Goal: Task Accomplishment & Management: Manage account settings

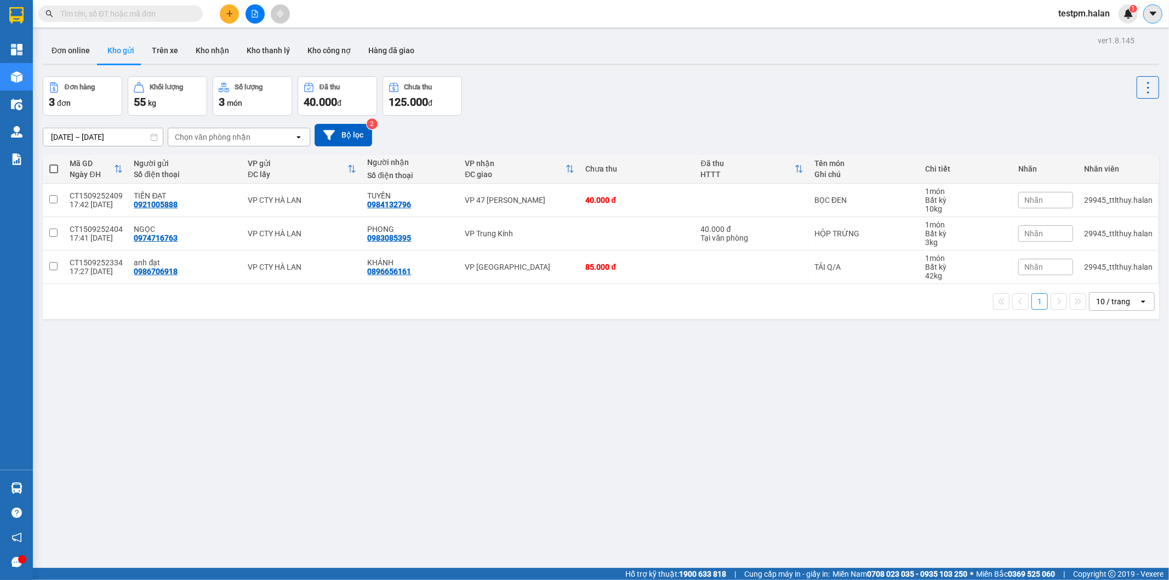
click at [1148, 13] on icon "caret-down" at bounding box center [1153, 14] width 10 height 10
click at [1118, 16] on div "1" at bounding box center [1127, 13] width 19 height 19
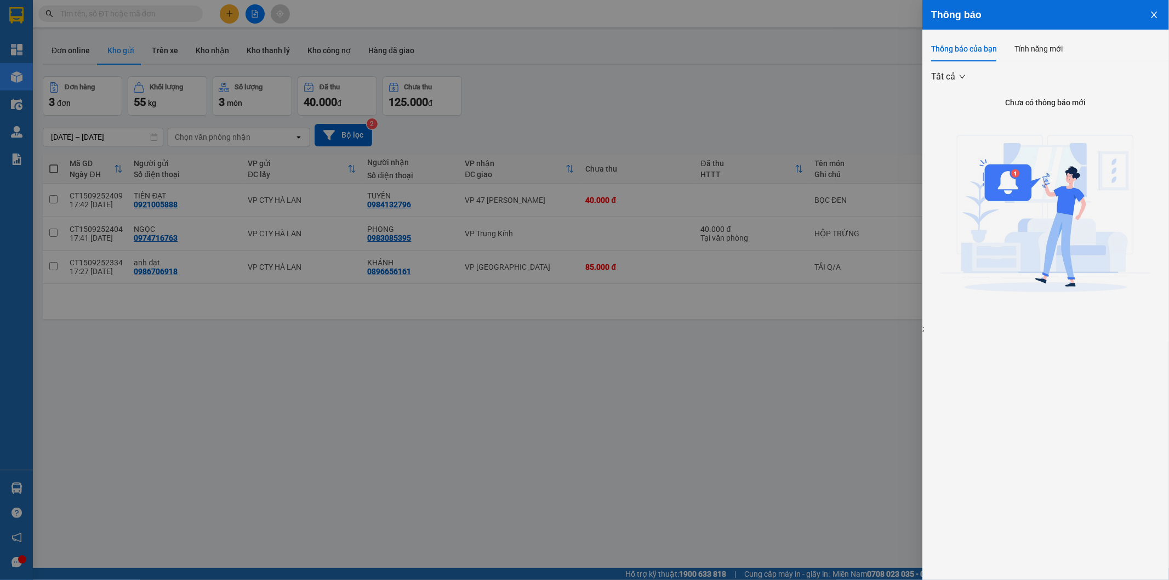
click at [1142, 8] on button "Close" at bounding box center [1154, 14] width 30 height 28
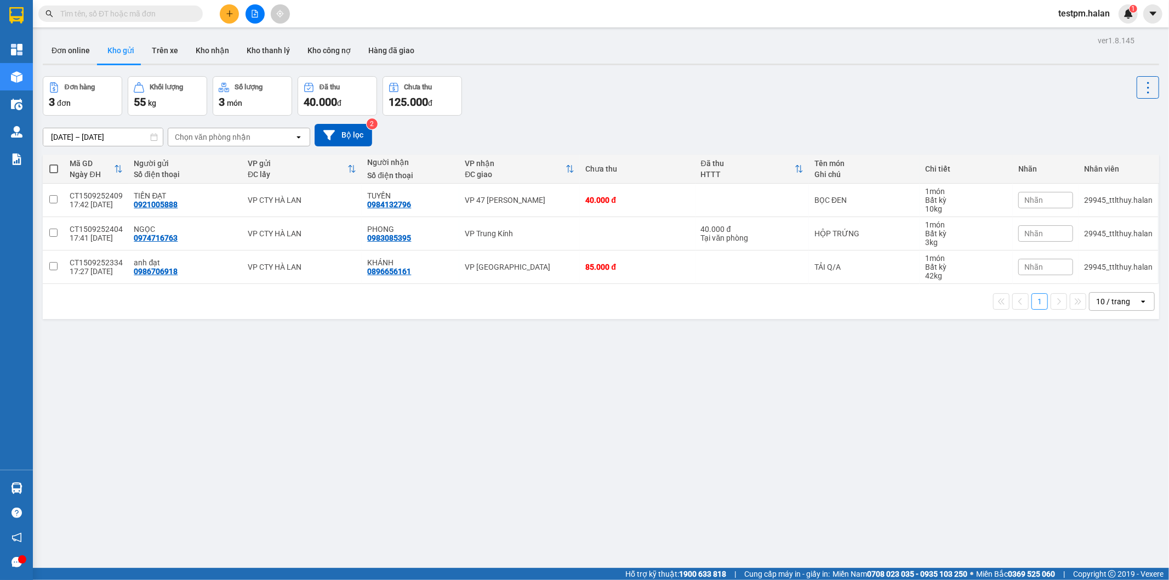
click at [1062, 8] on span "testpm.halan" at bounding box center [1083, 14] width 69 height 14
click at [1146, 18] on button at bounding box center [1152, 13] width 19 height 19
click at [1083, 19] on span "testpm.halan" at bounding box center [1083, 14] width 69 height 14
click at [1083, 36] on span "Đăng xuất" at bounding box center [1090, 34] width 46 height 12
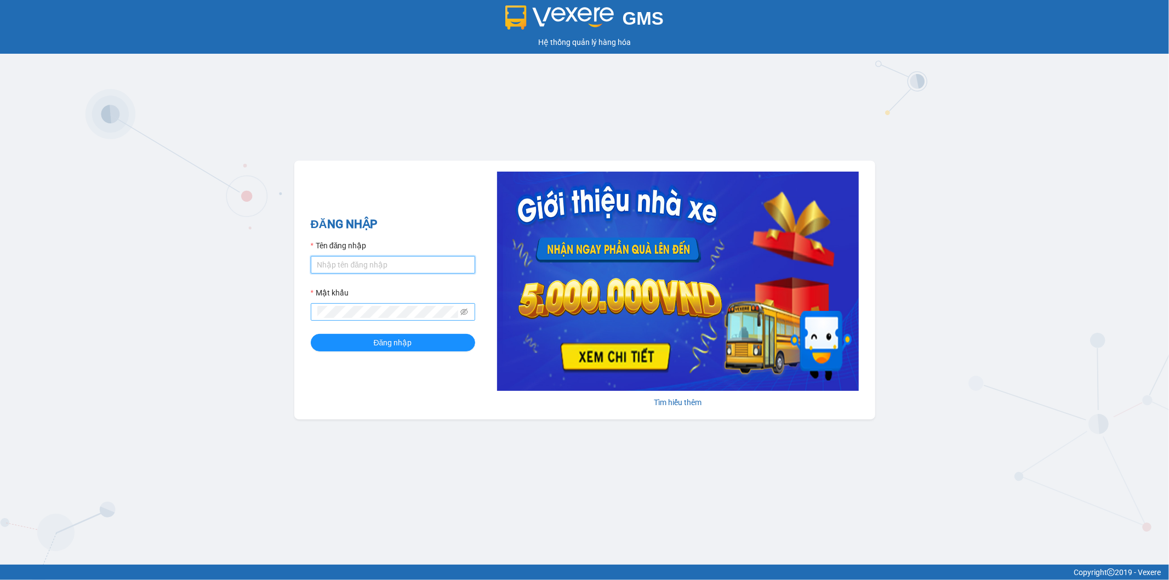
type input "hieudang.vxr"
click at [311, 334] on button "Đăng nhập" at bounding box center [393, 343] width 164 height 18
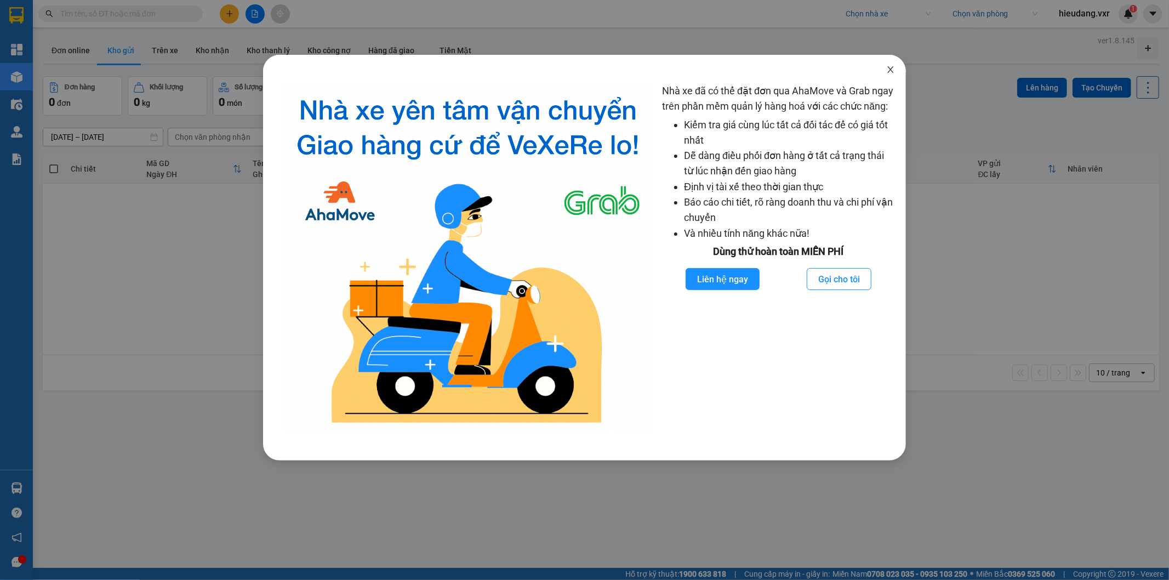
click at [890, 71] on icon "close" at bounding box center [890, 69] width 6 height 7
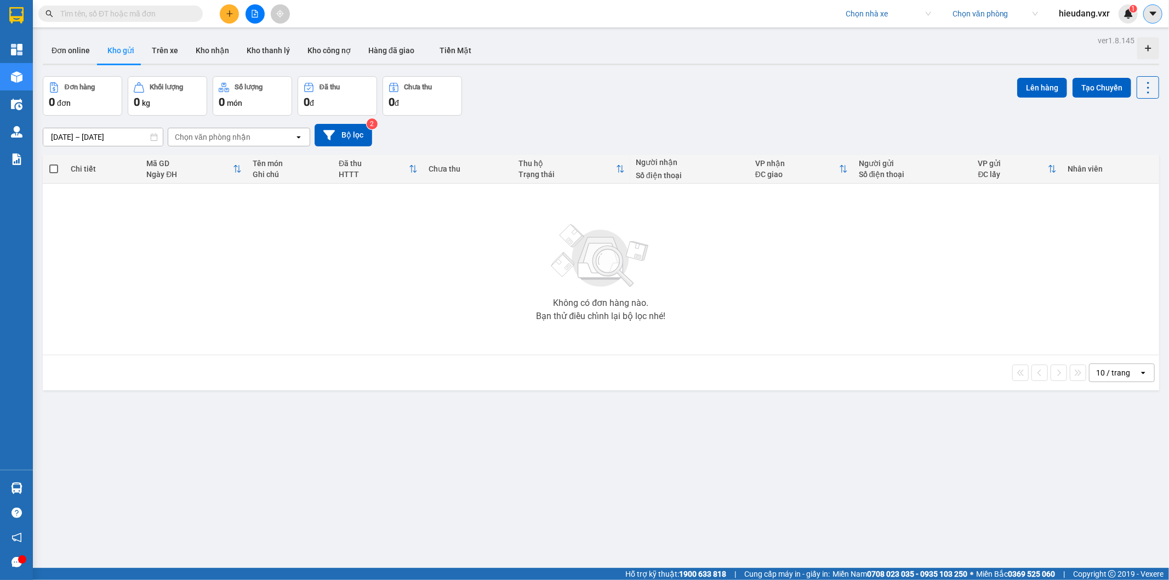
click at [1151, 14] on icon "caret-down" at bounding box center [1153, 14] width 10 height 10
click at [1121, 44] on div "Cấu hình nhà xe" at bounding box center [1123, 41] width 55 height 12
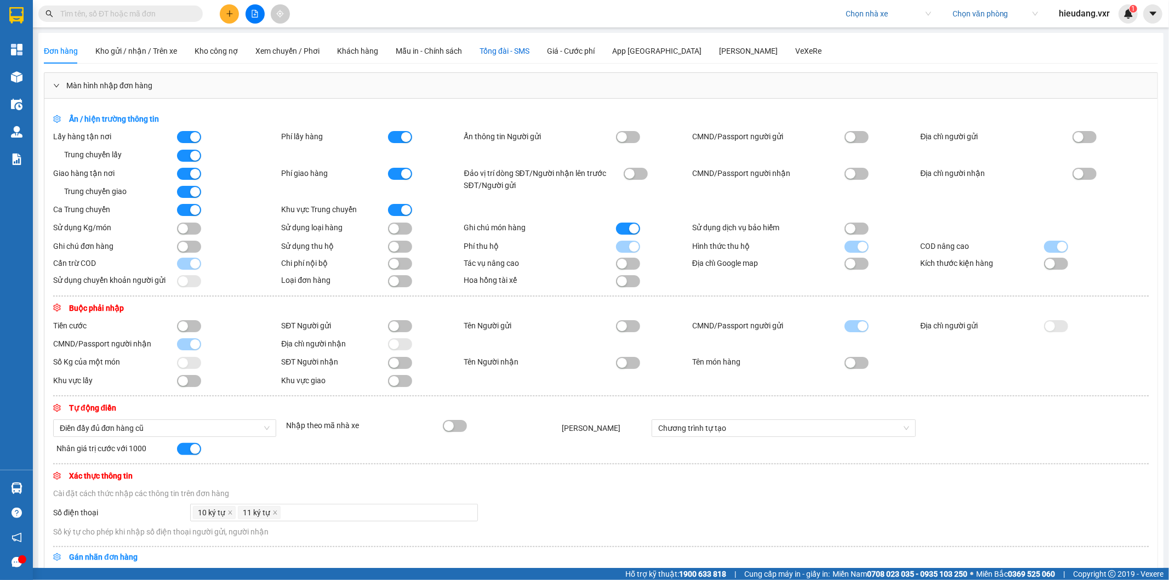
click at [494, 55] on span "Tổng đài - SMS" at bounding box center [504, 51] width 50 height 9
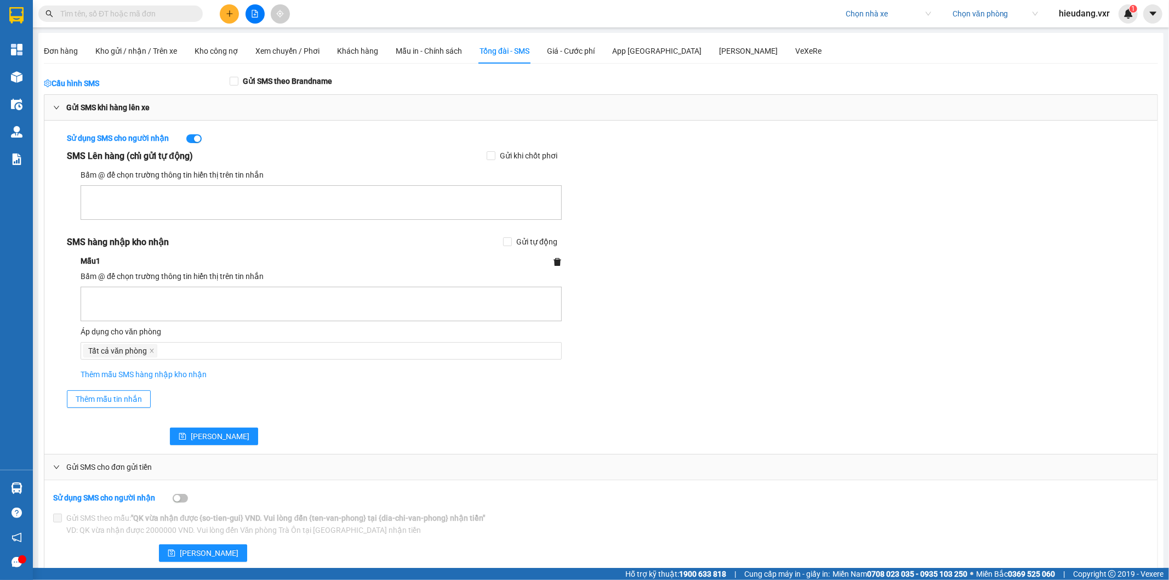
click at [330, 205] on textarea at bounding box center [321, 202] width 481 height 35
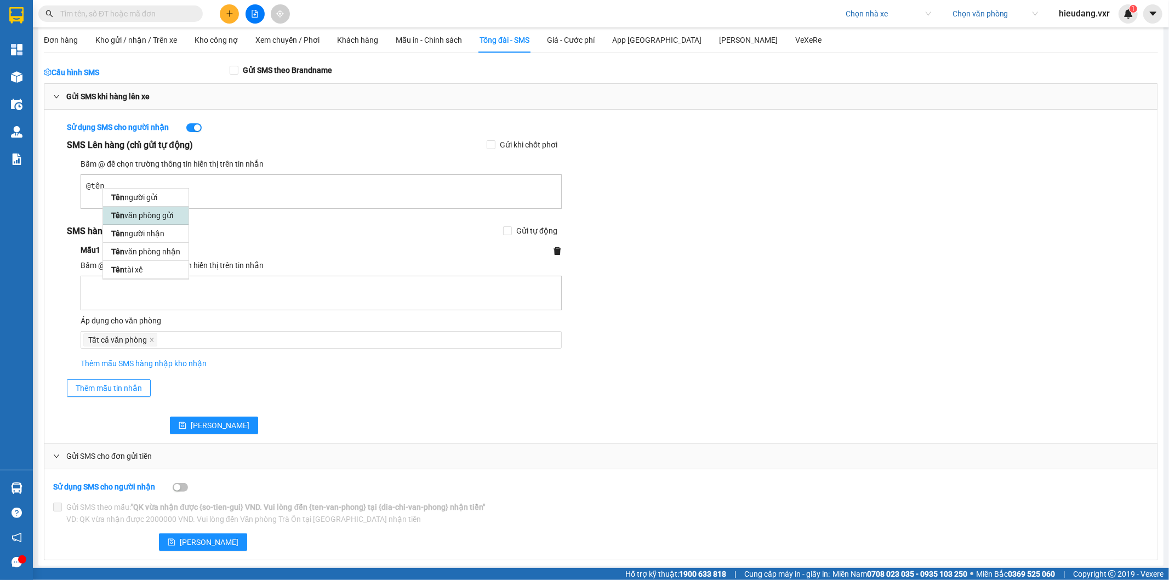
scroll to position [14, 0]
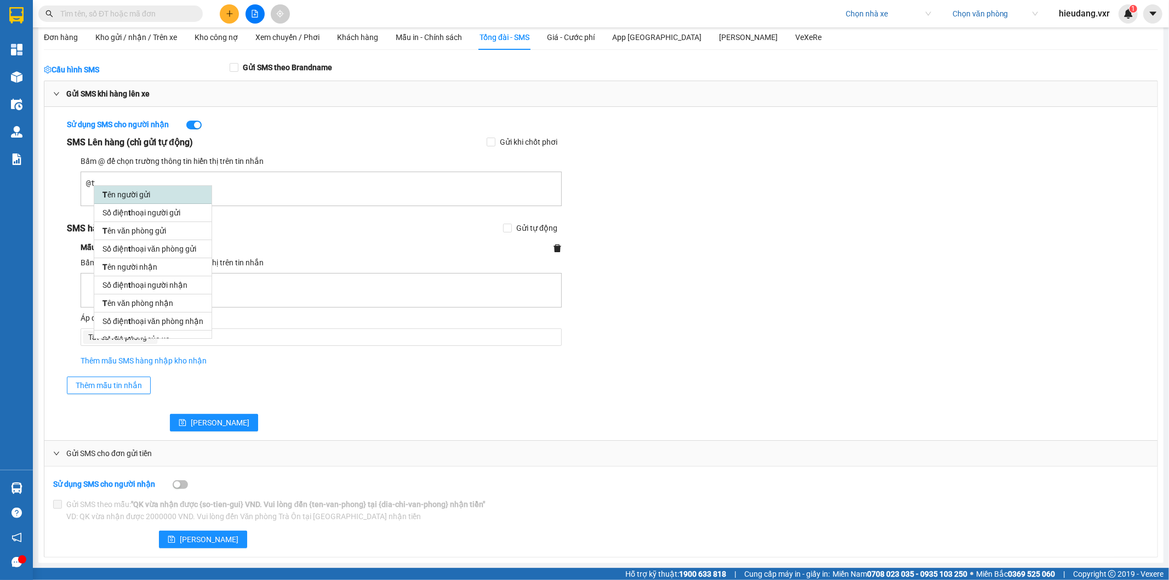
type textarea "@"
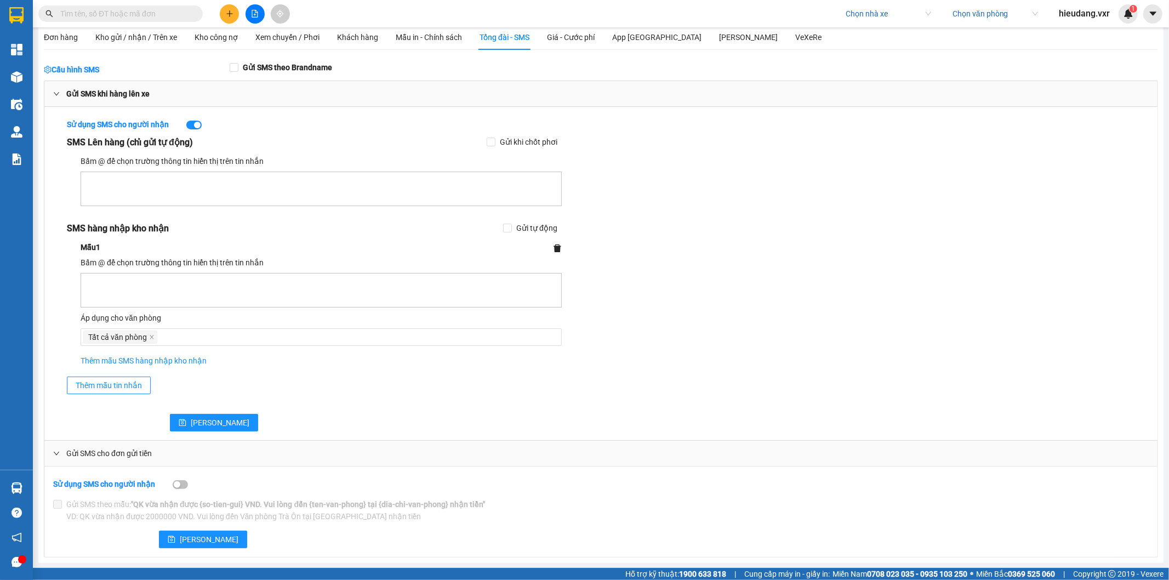
click at [182, 198] on textarea at bounding box center [321, 188] width 481 height 35
type textarea "t"
type textarea "@tiền"
